Goal: Task Accomplishment & Management: Manage account settings

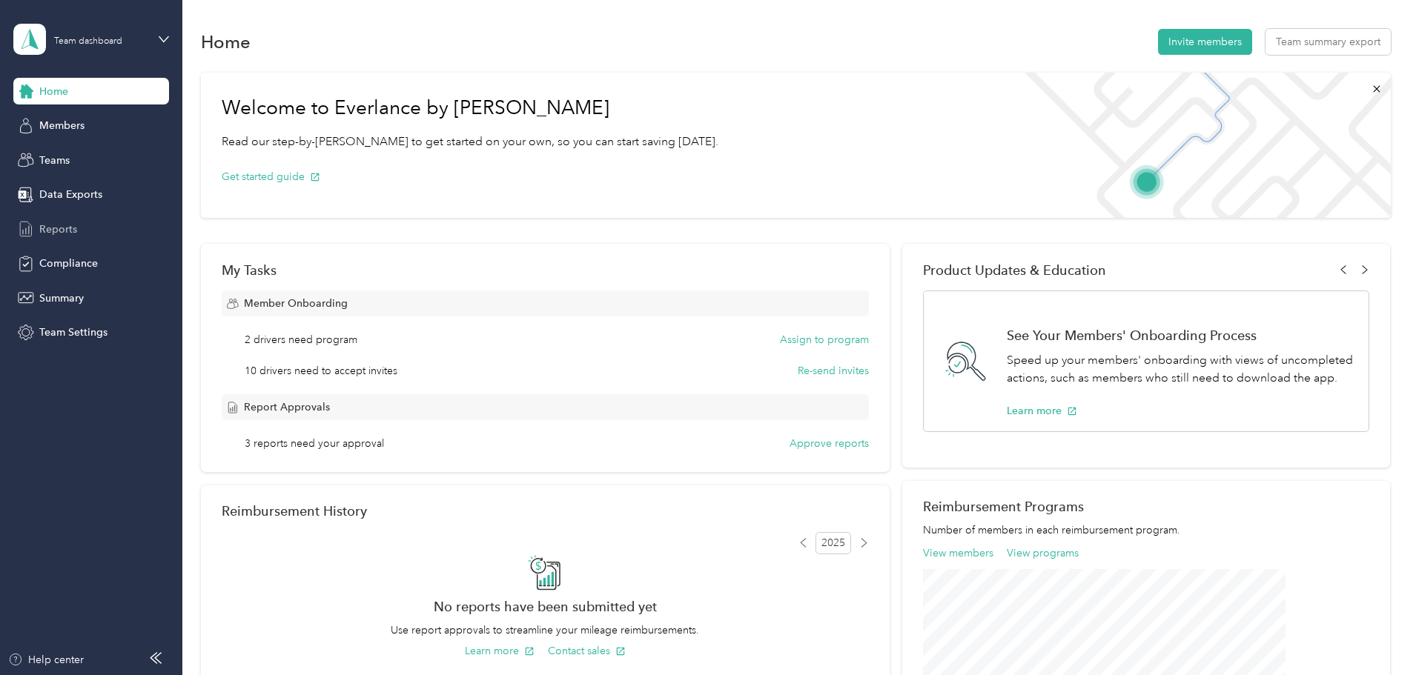
click at [68, 231] on span "Reports" at bounding box center [58, 230] width 38 height 16
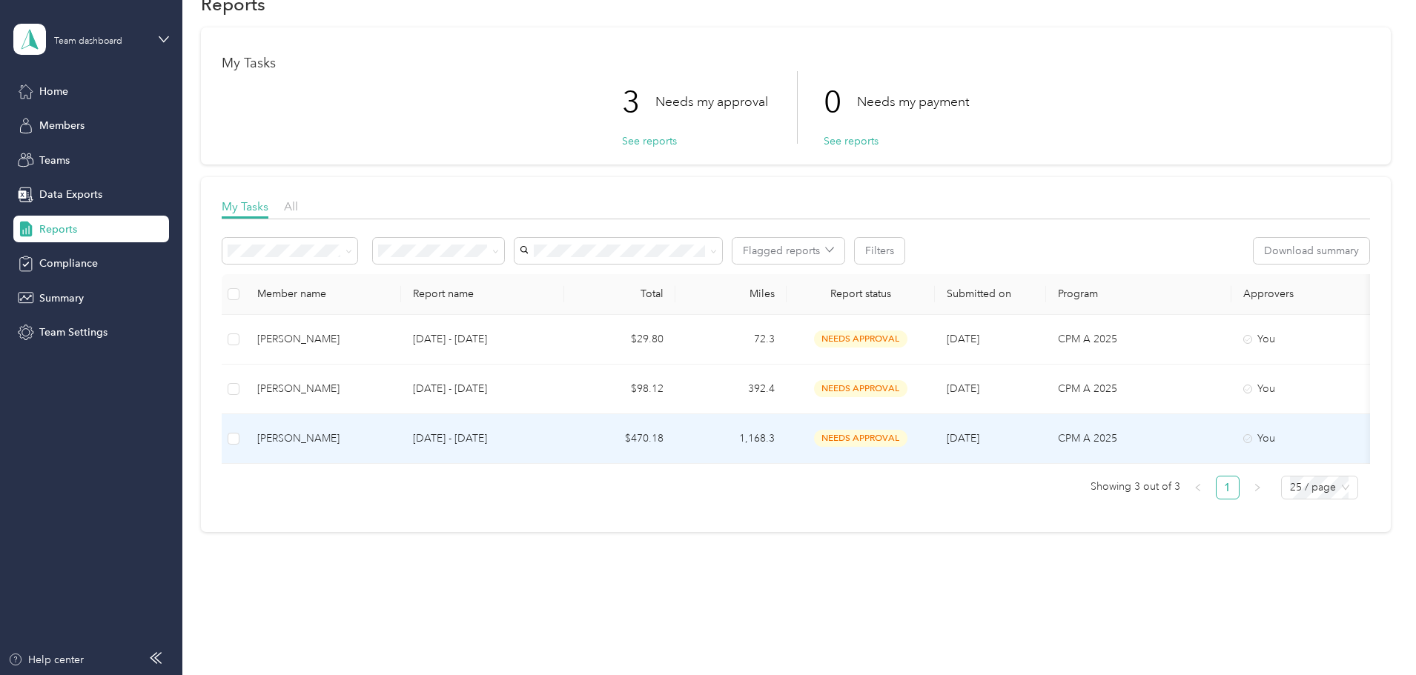
scroll to position [59, 0]
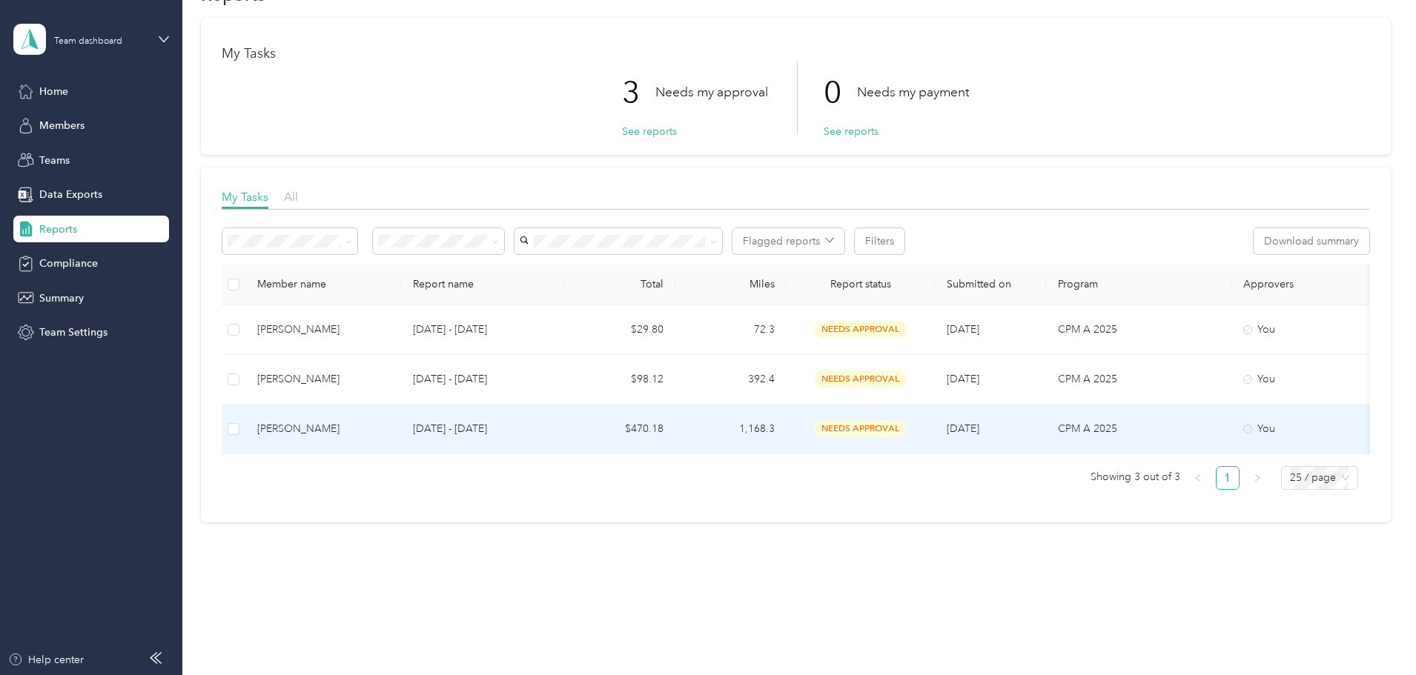
click at [388, 421] on div "[PERSON_NAME]" at bounding box center [323, 429] width 132 height 16
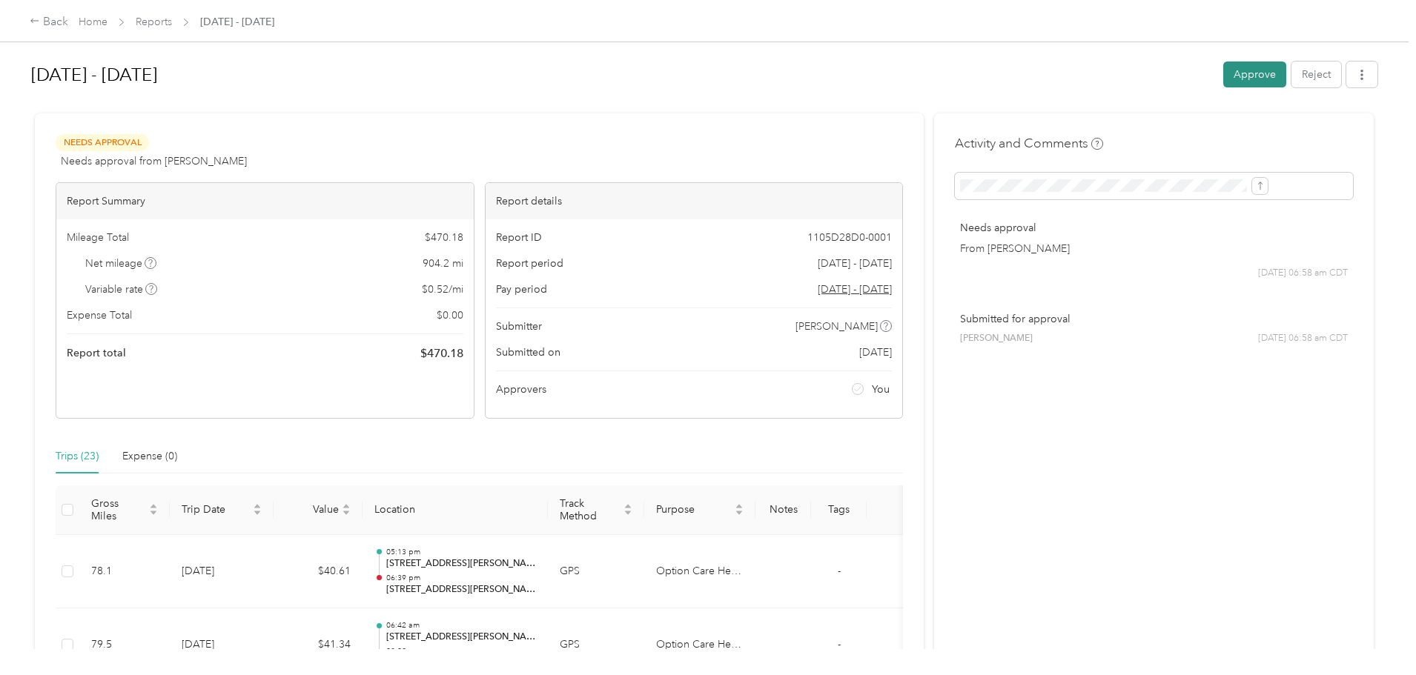
click at [1223, 77] on button "Approve" at bounding box center [1254, 75] width 63 height 26
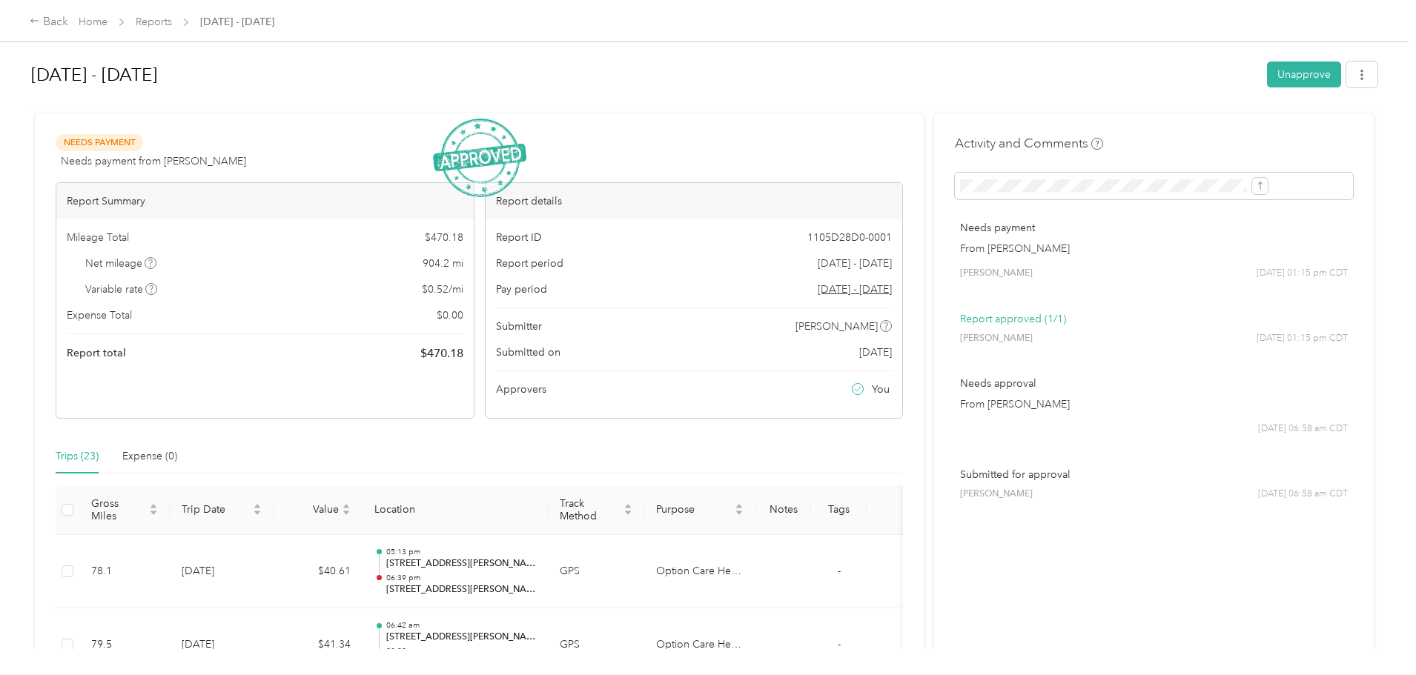
click at [172, 14] on span "Reports" at bounding box center [154, 22] width 36 height 16
click at [172, 16] on link "Reports" at bounding box center [154, 22] width 36 height 13
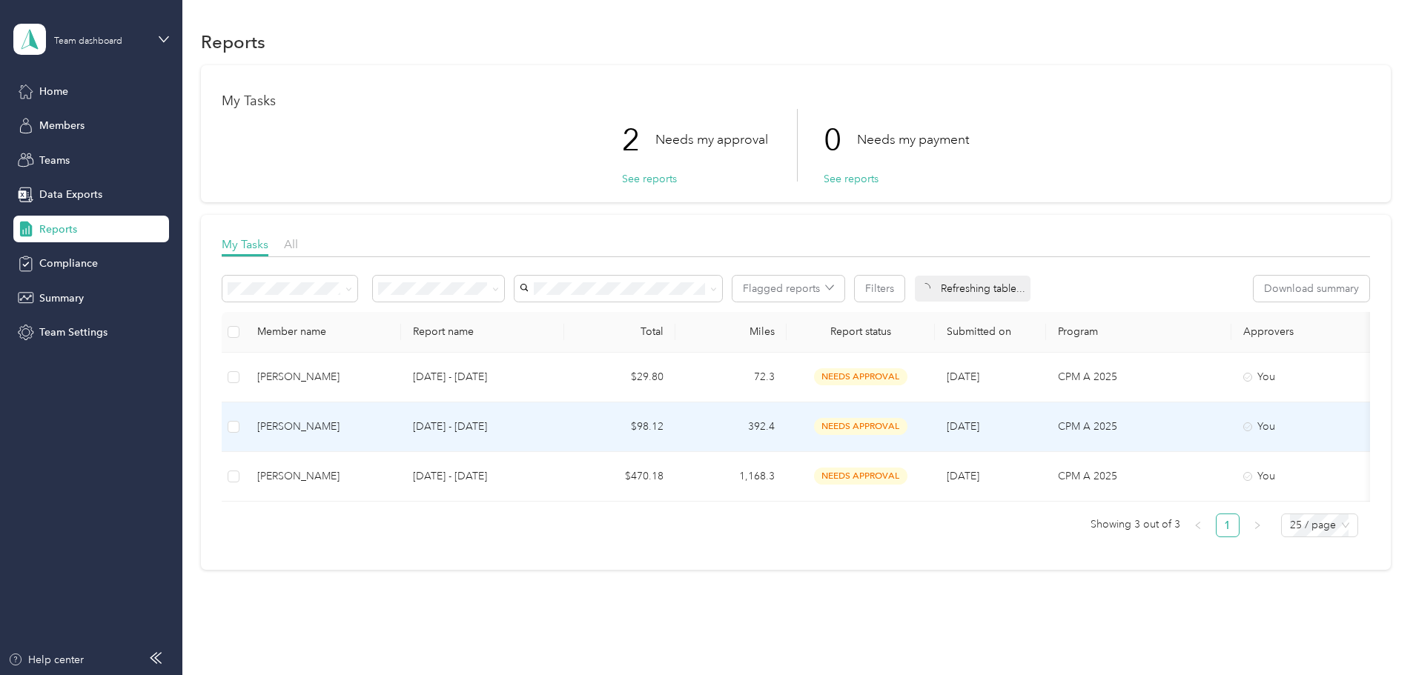
scroll to position [59, 0]
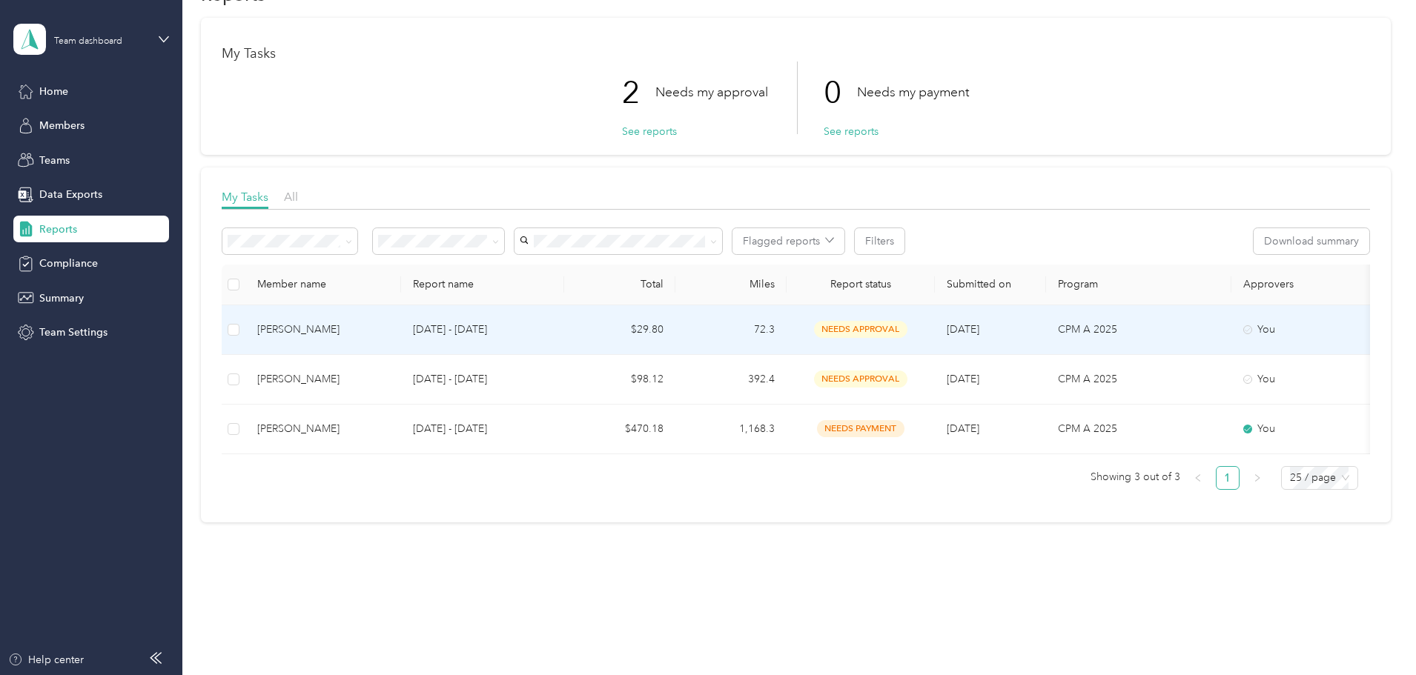
click at [389, 322] on div "[PERSON_NAME]" at bounding box center [323, 330] width 132 height 16
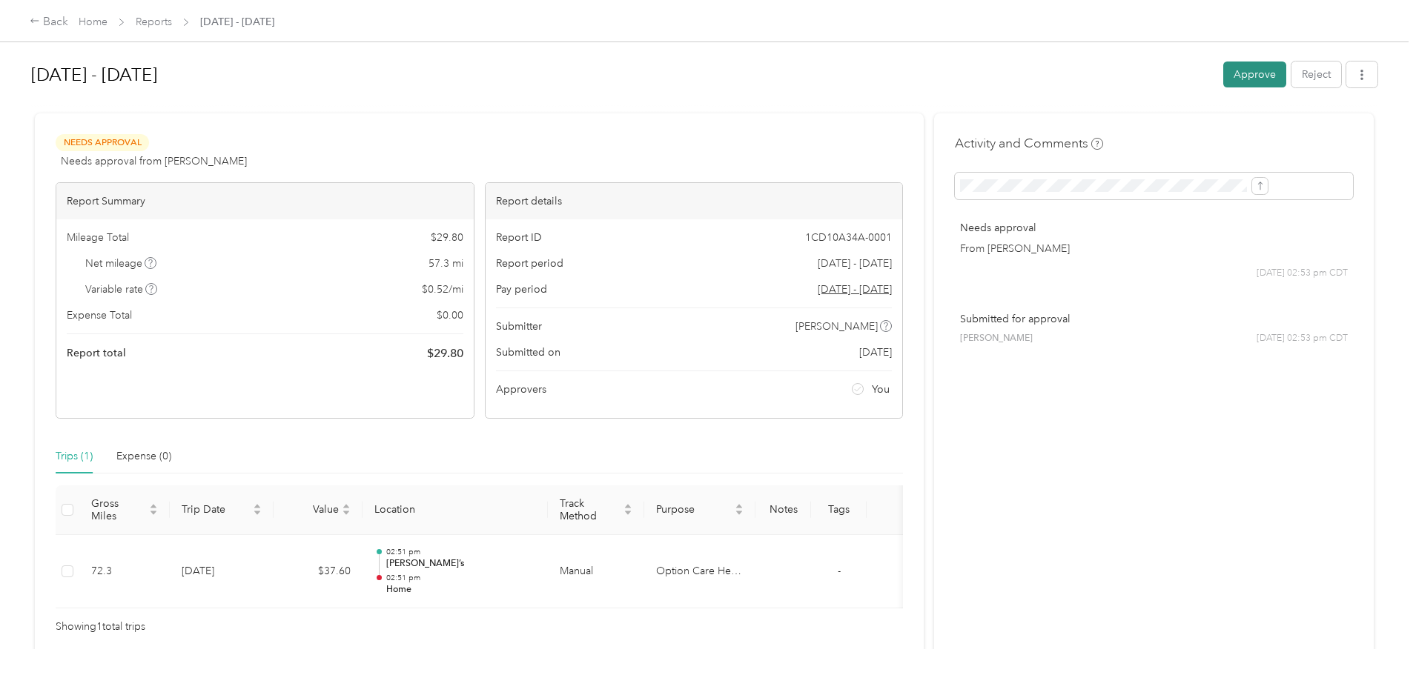
click at [1223, 83] on button "Approve" at bounding box center [1254, 75] width 63 height 26
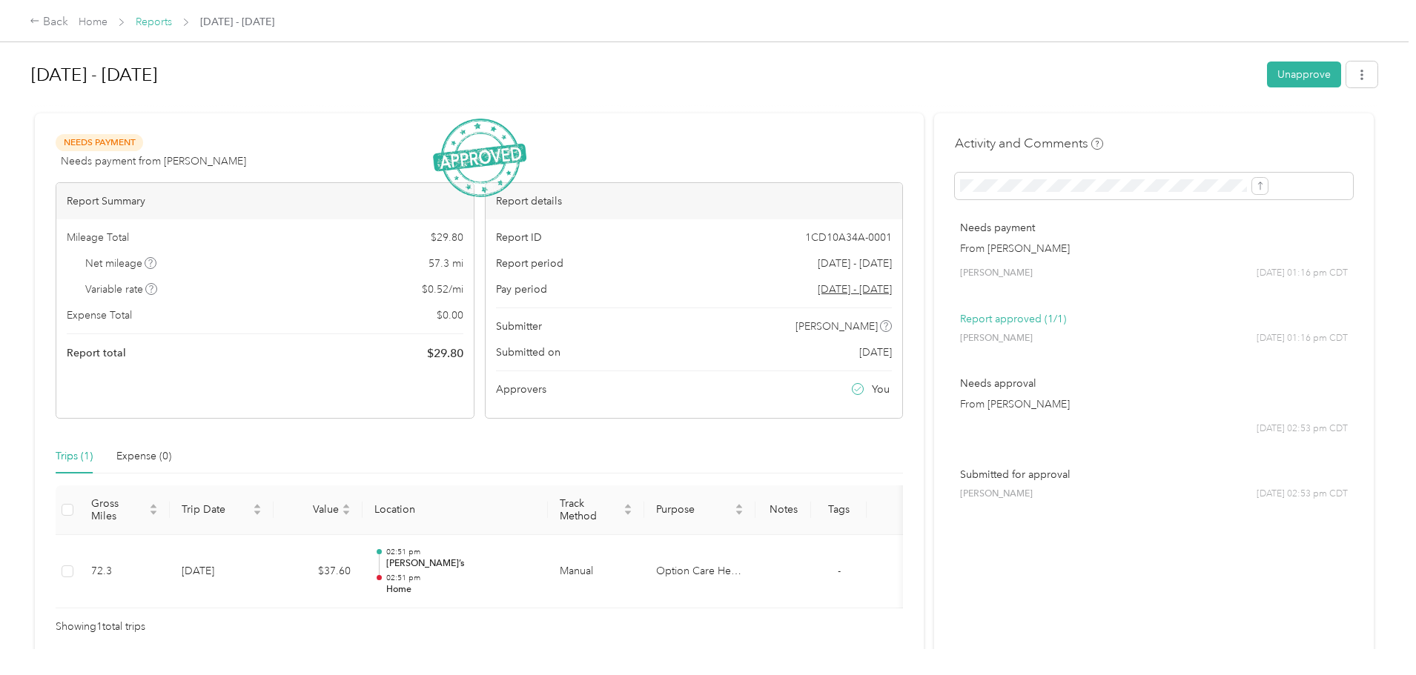
click at [172, 21] on link "Reports" at bounding box center [154, 22] width 36 height 13
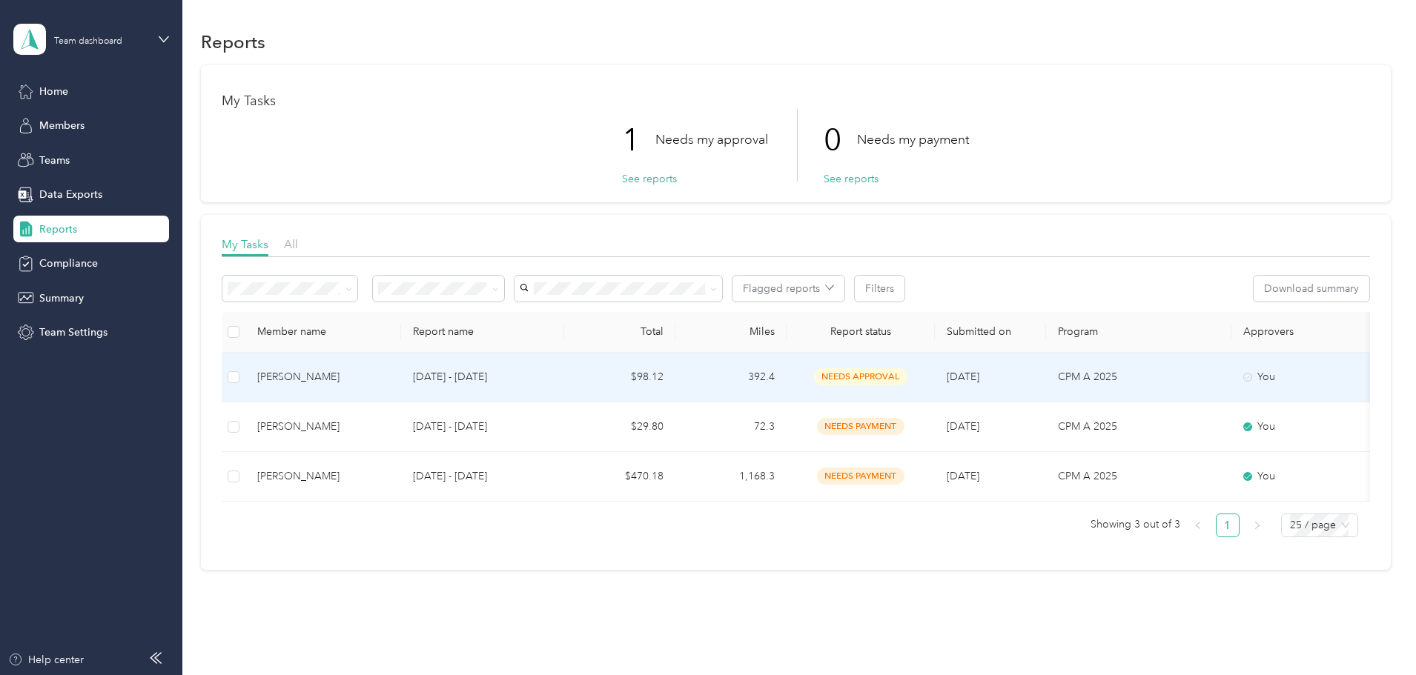
click at [389, 378] on div "[PERSON_NAME]" at bounding box center [323, 377] width 132 height 16
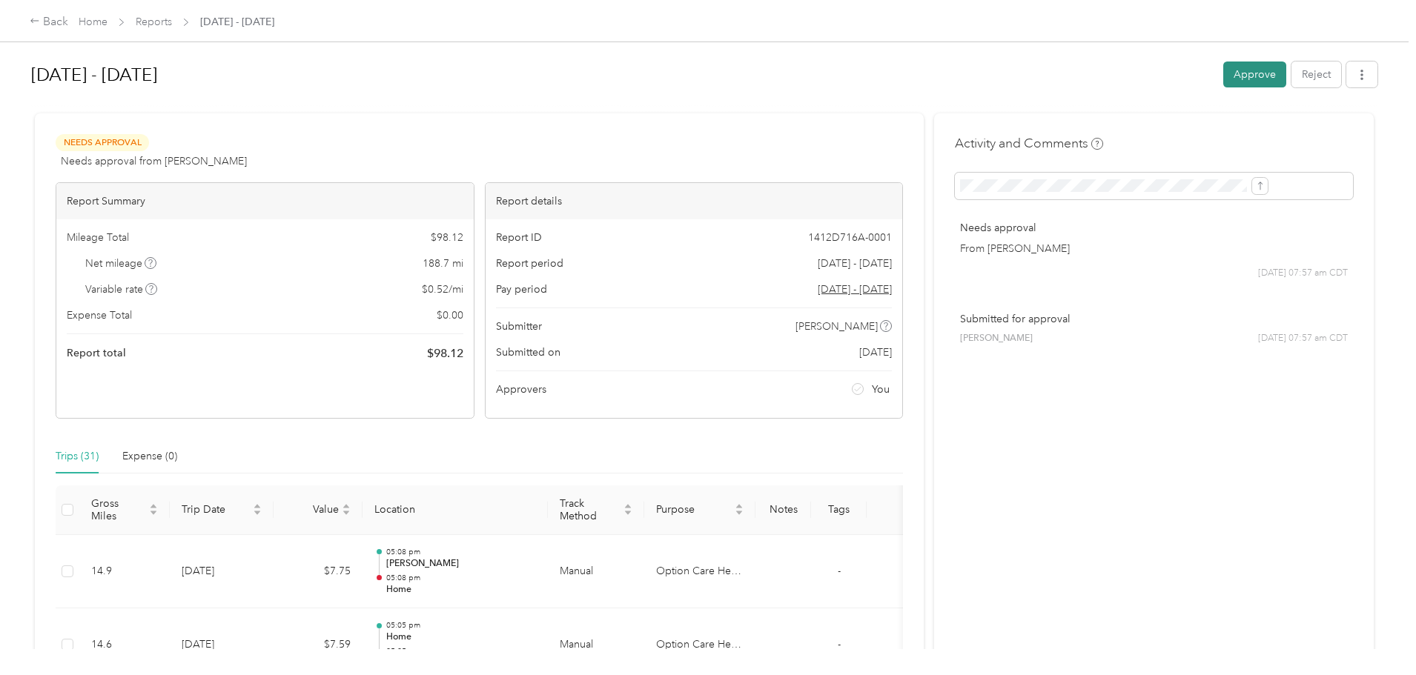
click at [1223, 80] on button "Approve" at bounding box center [1254, 75] width 63 height 26
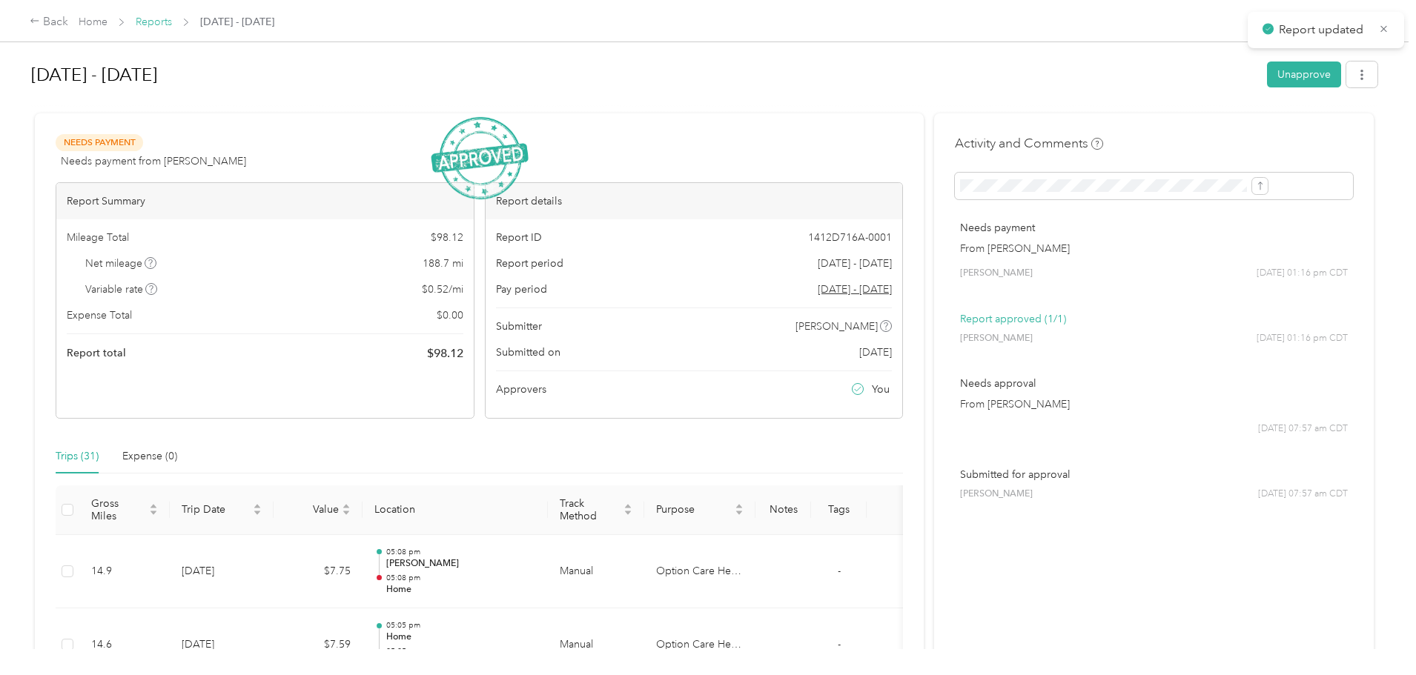
click at [172, 22] on link "Reports" at bounding box center [154, 22] width 36 height 13
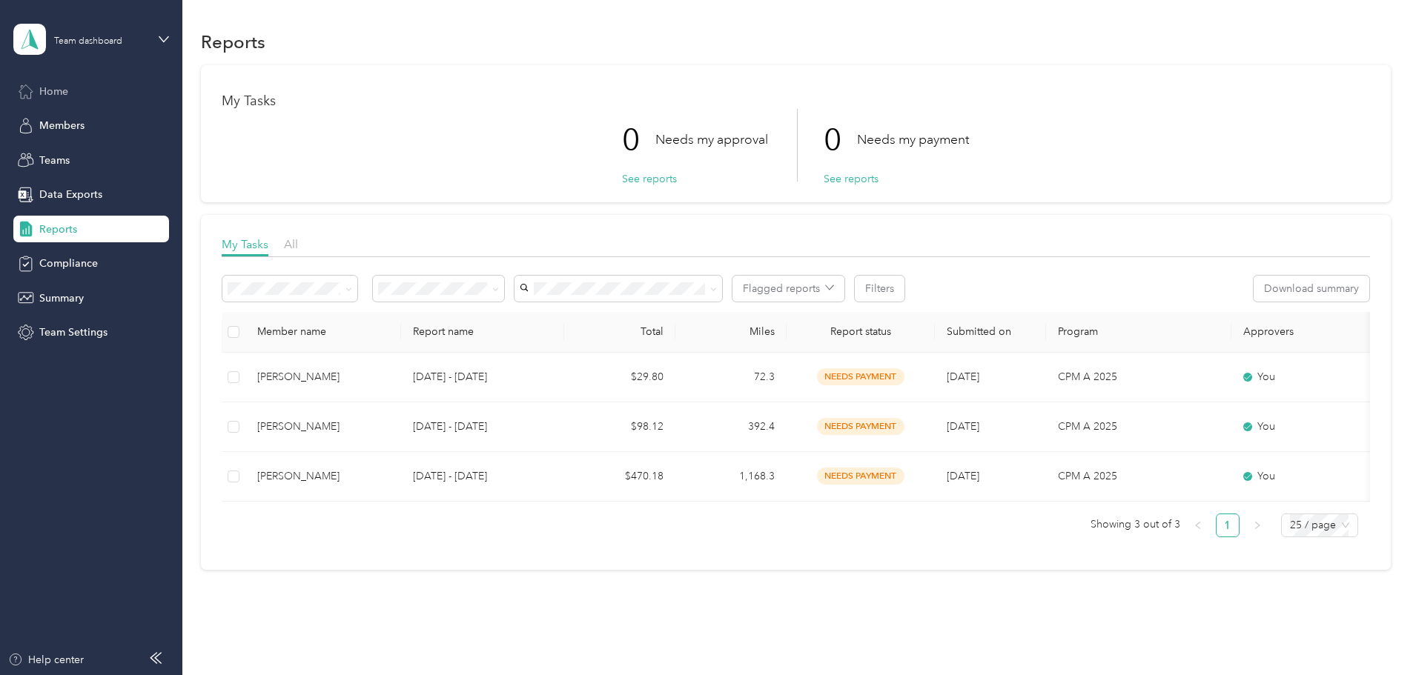
click at [62, 93] on span "Home" at bounding box center [53, 92] width 29 height 16
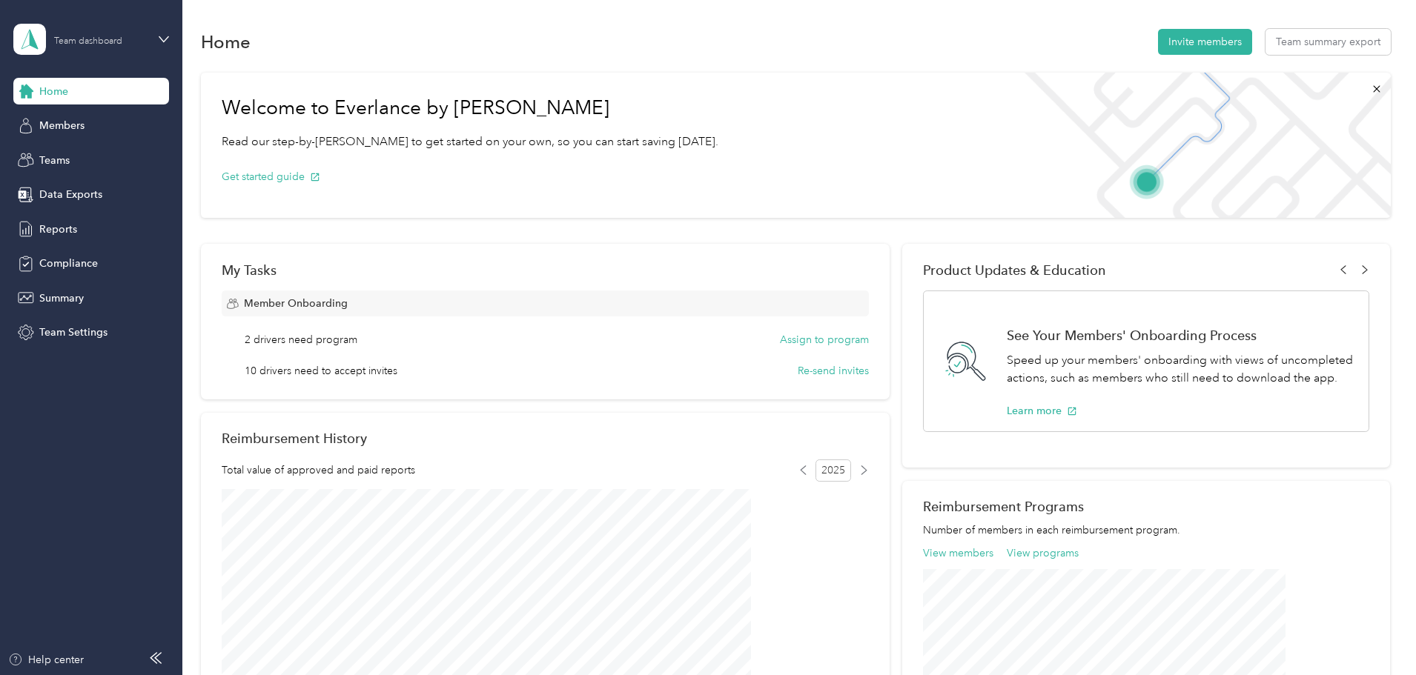
click at [87, 37] on div "Team dashboard" at bounding box center [88, 41] width 68 height 9
click at [87, 150] on div "Personal dashboard" at bounding box center [73, 156] width 93 height 16
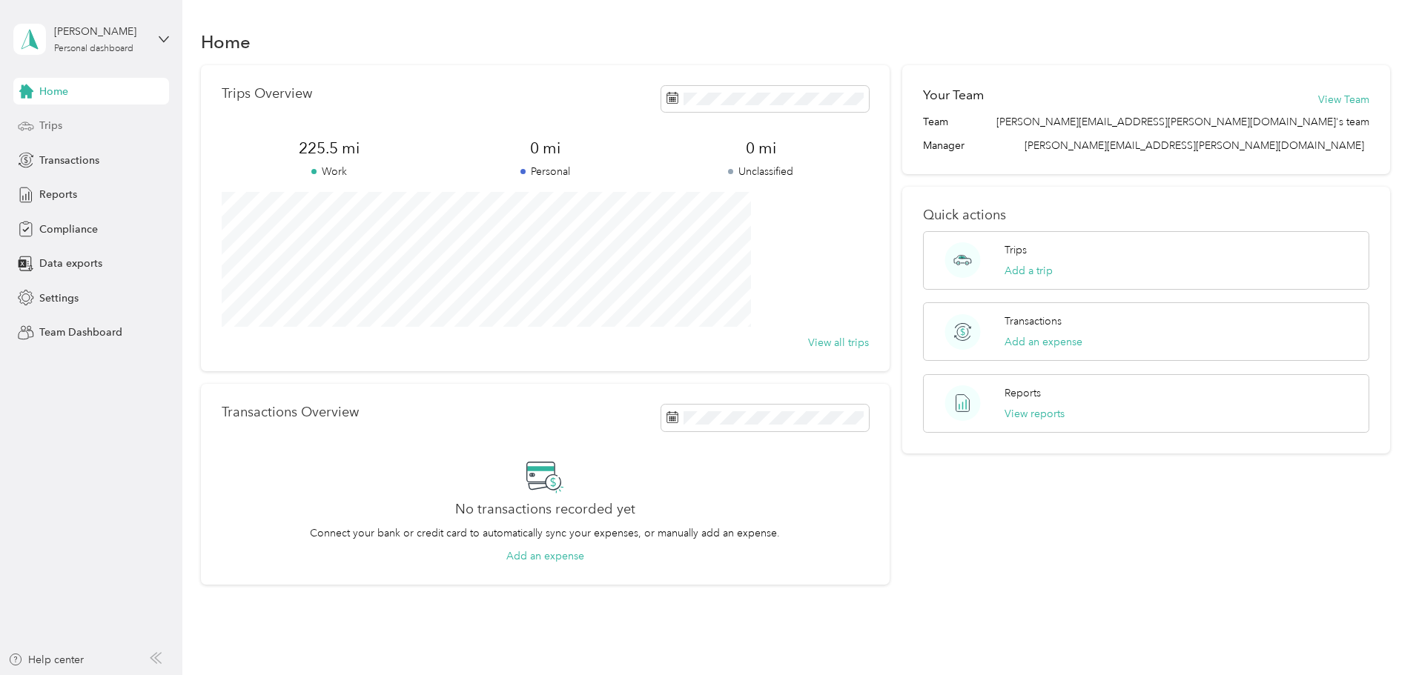
click at [44, 125] on span "Trips" at bounding box center [50, 126] width 23 height 16
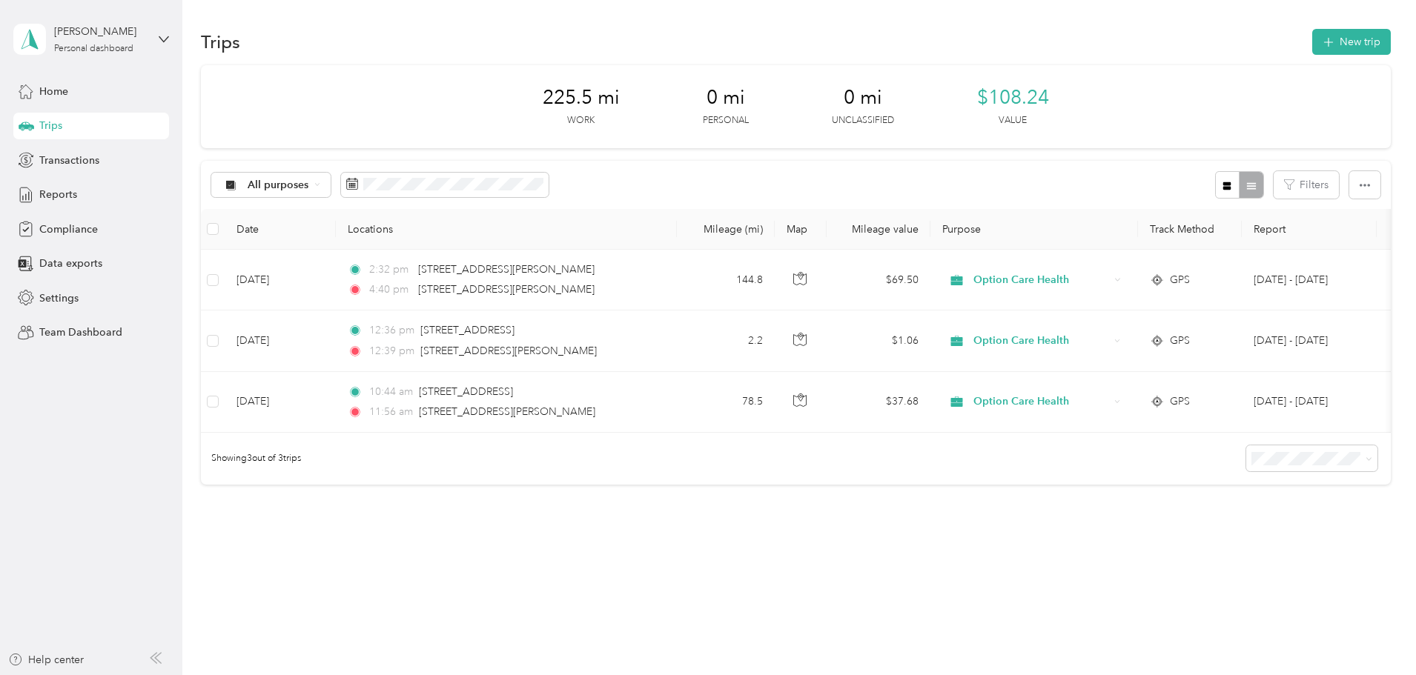
click at [150, 34] on div "[PERSON_NAME] Personal dashboard" at bounding box center [91, 39] width 156 height 52
